Goal: Task Accomplishment & Management: Complete application form

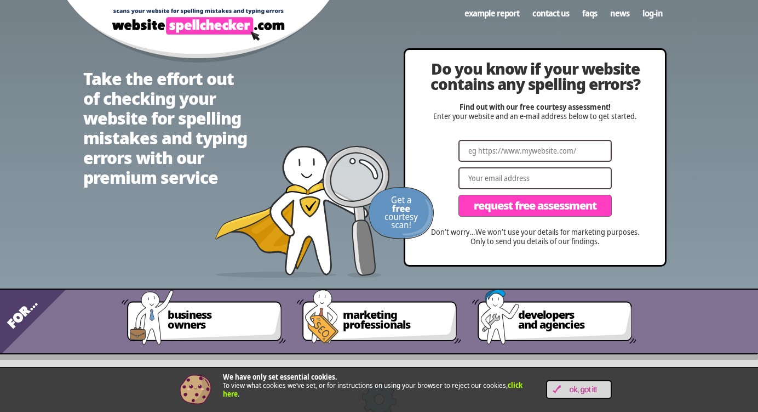
click at [543, 147] on input "Website" at bounding box center [535, 151] width 153 height 22
type input "[URL][DOMAIN_NAME]"
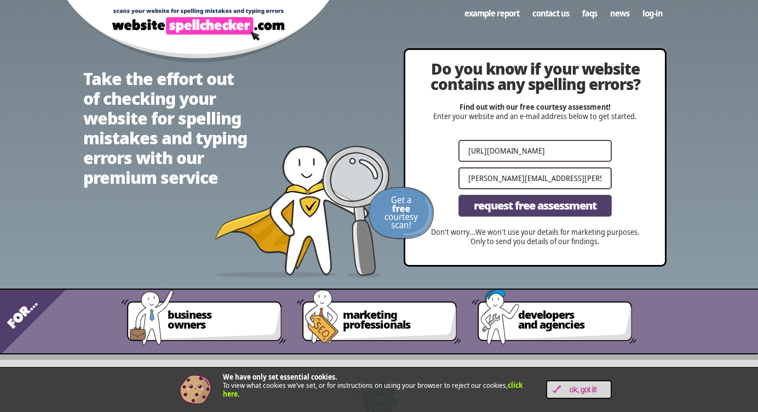
type input "[PERSON_NAME][EMAIL_ADDRESS][PERSON_NAME][DOMAIN_NAME]"
click at [529, 205] on span "Request Free Assessment" at bounding box center [535, 205] width 123 height 11
